Goal: Task Accomplishment & Management: Use online tool/utility

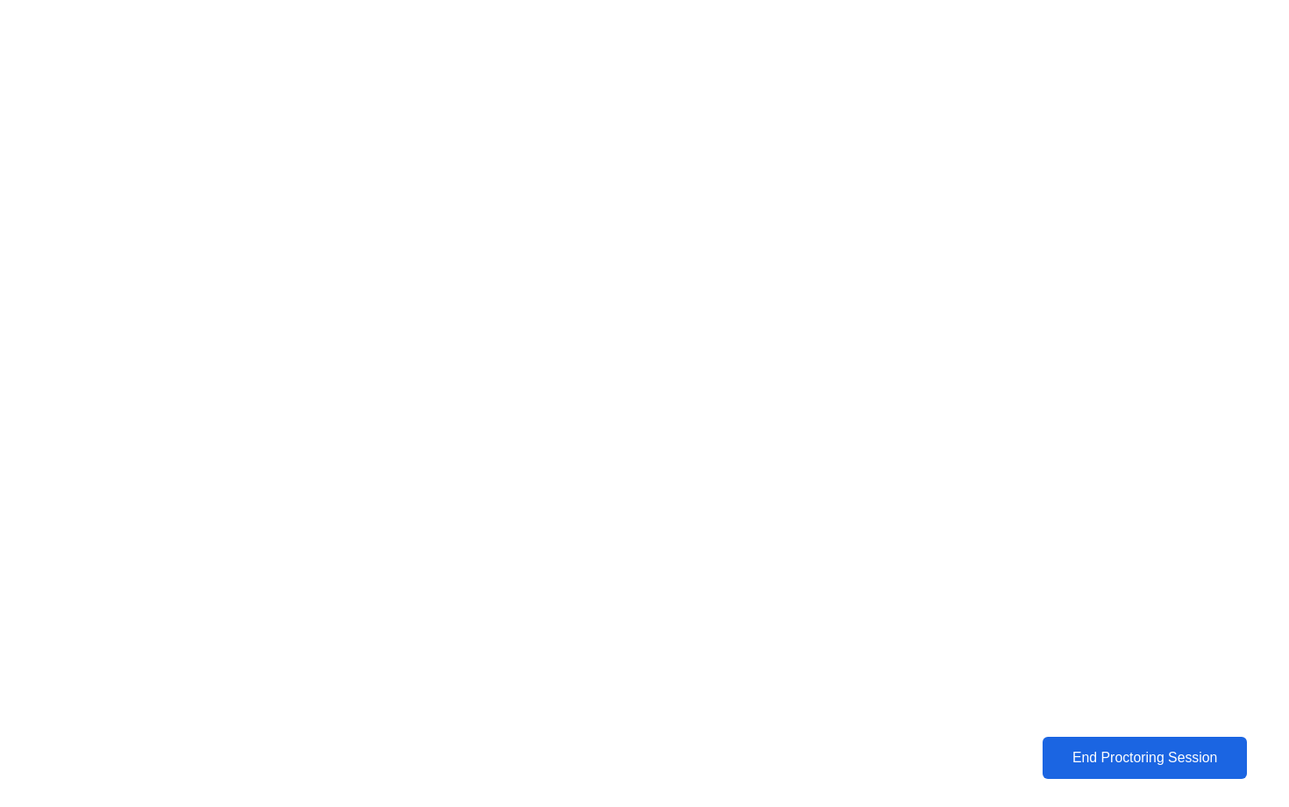
click at [1135, 762] on div "End Proctoring Session" at bounding box center [1144, 758] width 210 height 18
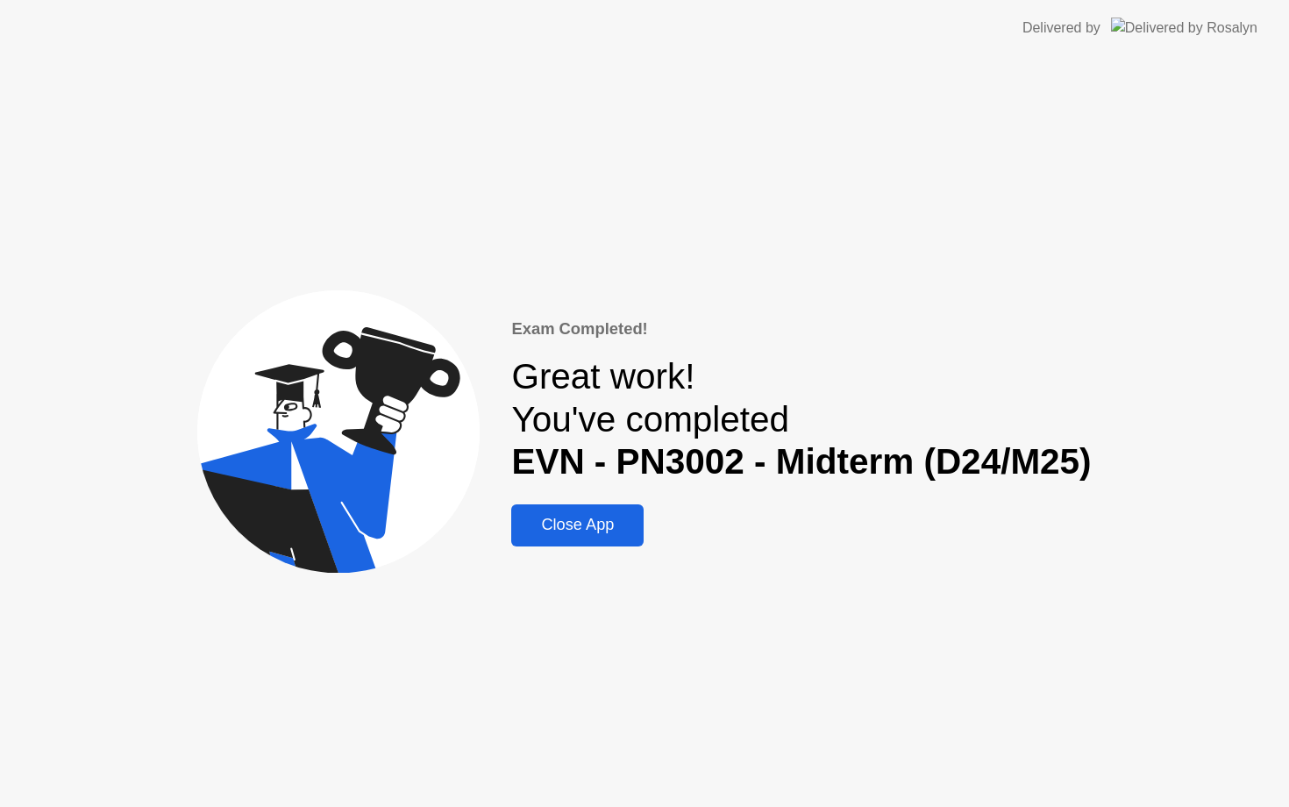
click at [569, 523] on div "Close App" at bounding box center [577, 525] width 122 height 18
